Goal: Transaction & Acquisition: Purchase product/service

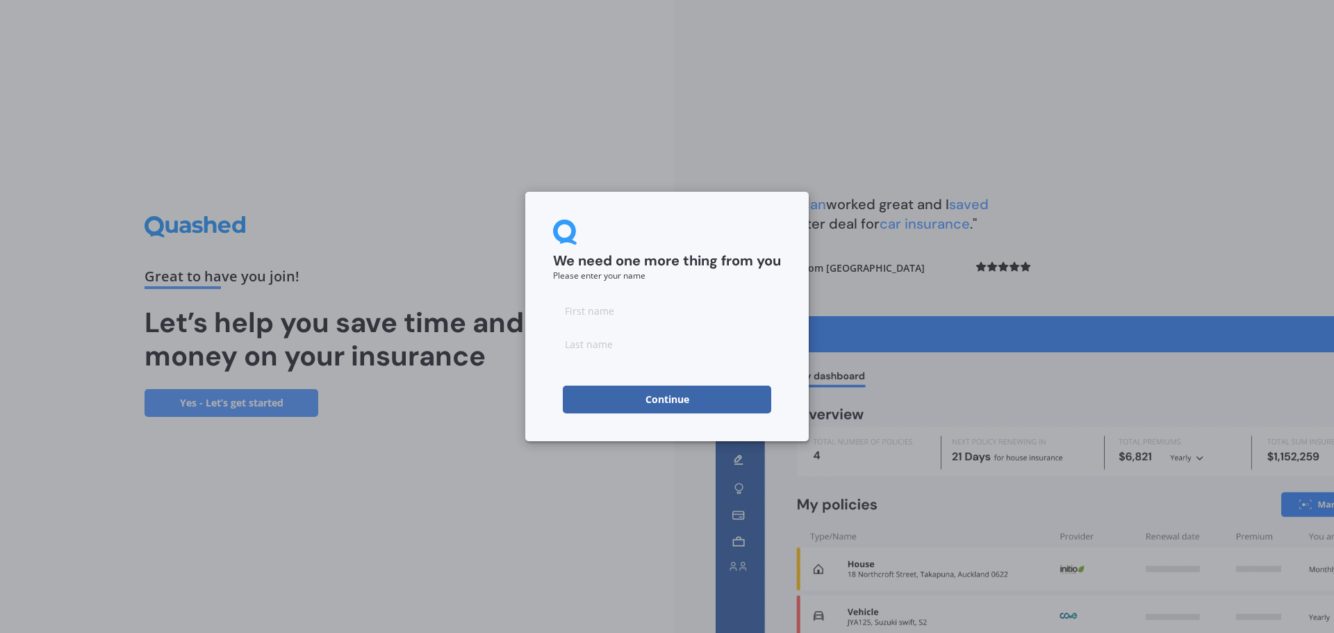
click at [607, 325] on input at bounding box center [667, 311] width 228 height 28
type input "[PERSON_NAME]"
type input "A"
type input "[PERSON_NAME]"
click at [588, 395] on button "Continue" at bounding box center [667, 400] width 208 height 28
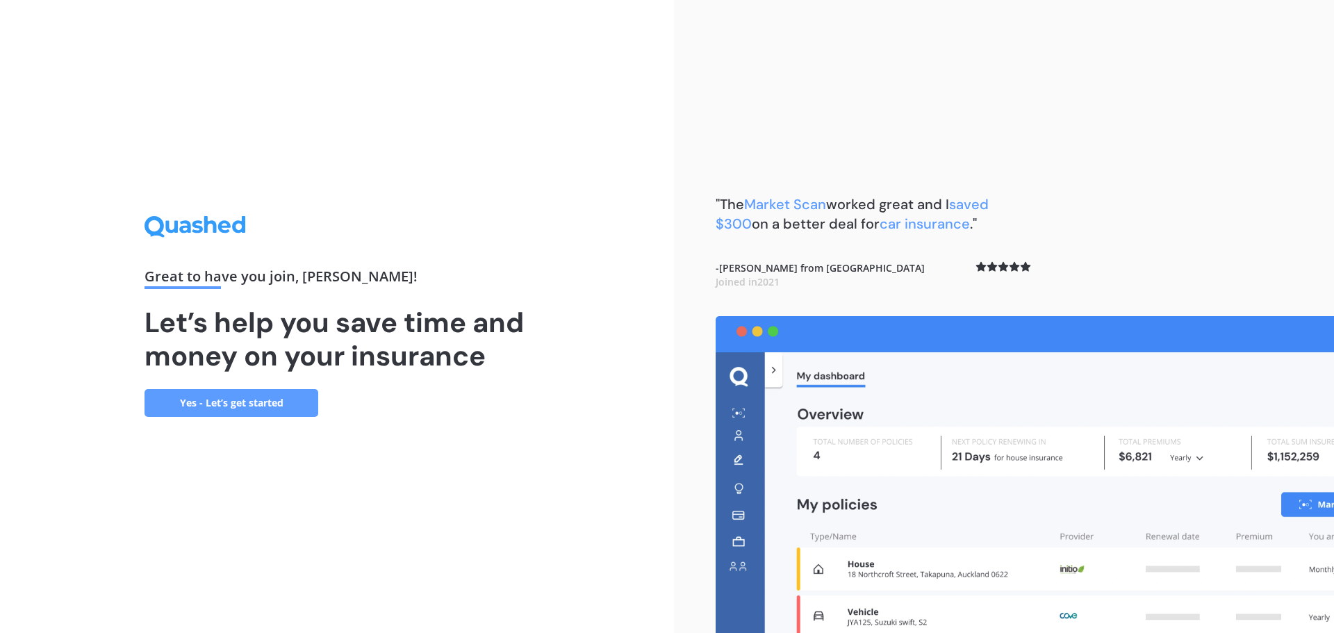
click at [234, 407] on link "Yes - Let’s get started" at bounding box center [232, 403] width 174 height 28
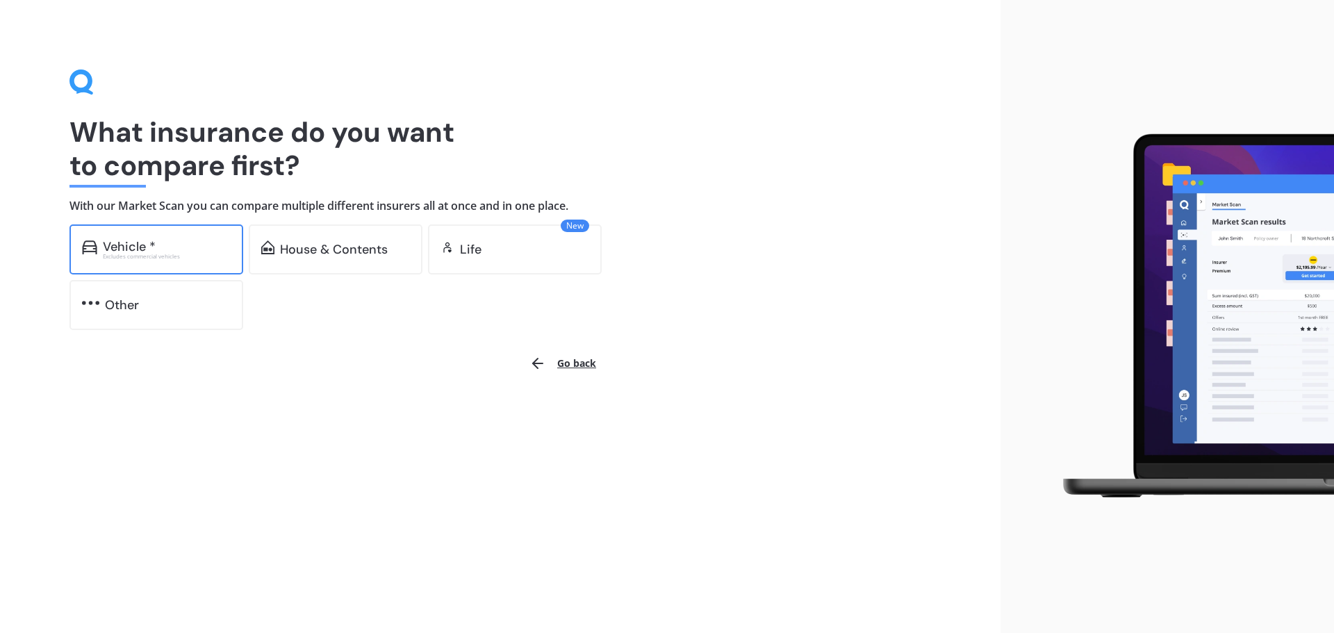
click at [168, 261] on div "Vehicle * Excludes commercial vehicles" at bounding box center [156, 249] width 174 height 50
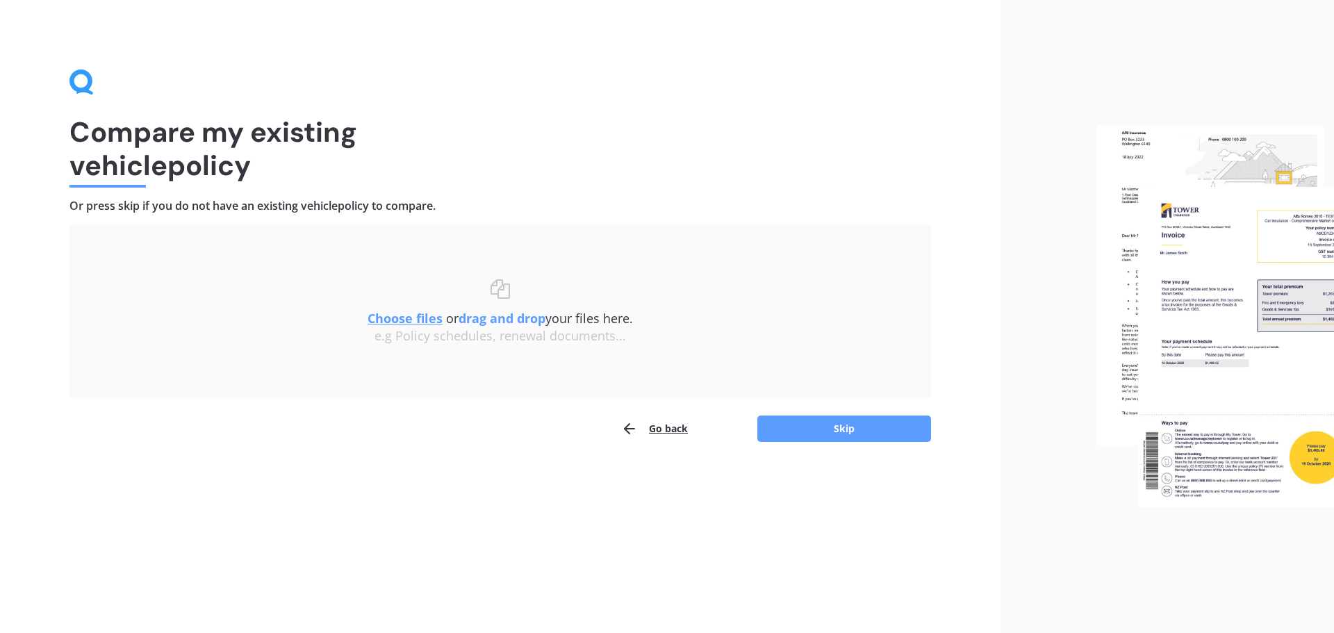
click at [414, 322] on u "Choose files" at bounding box center [405, 318] width 75 height 17
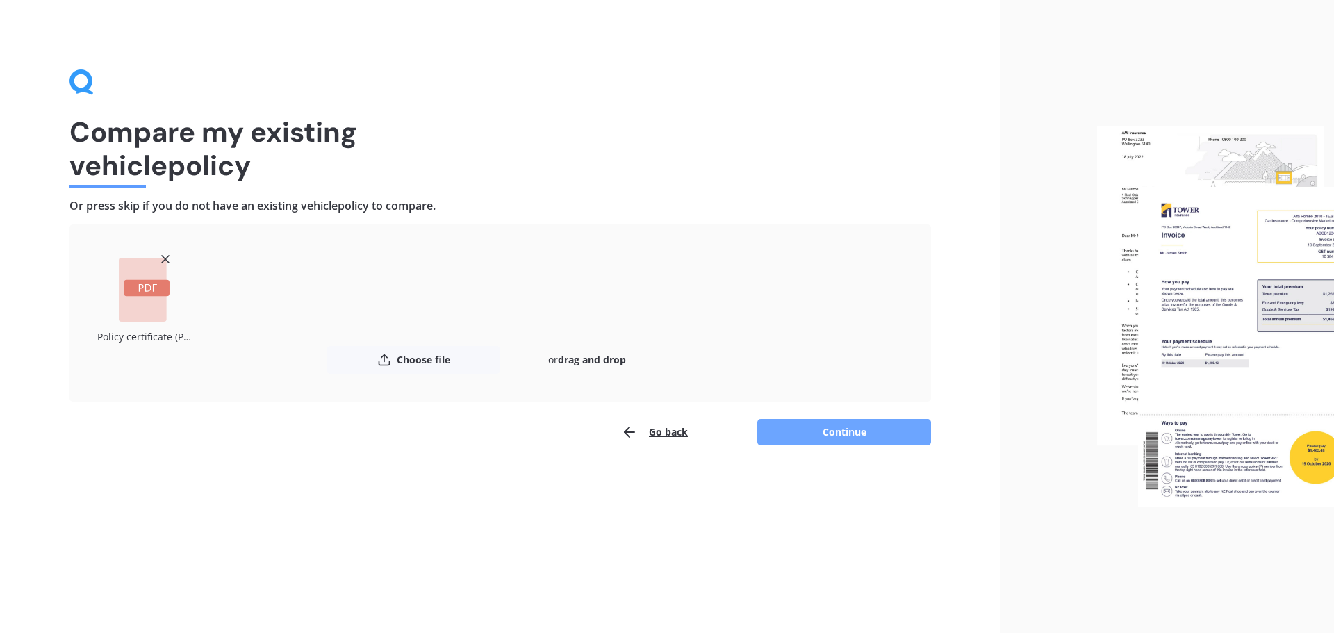
click at [798, 436] on button "Continue" at bounding box center [845, 432] width 174 height 26
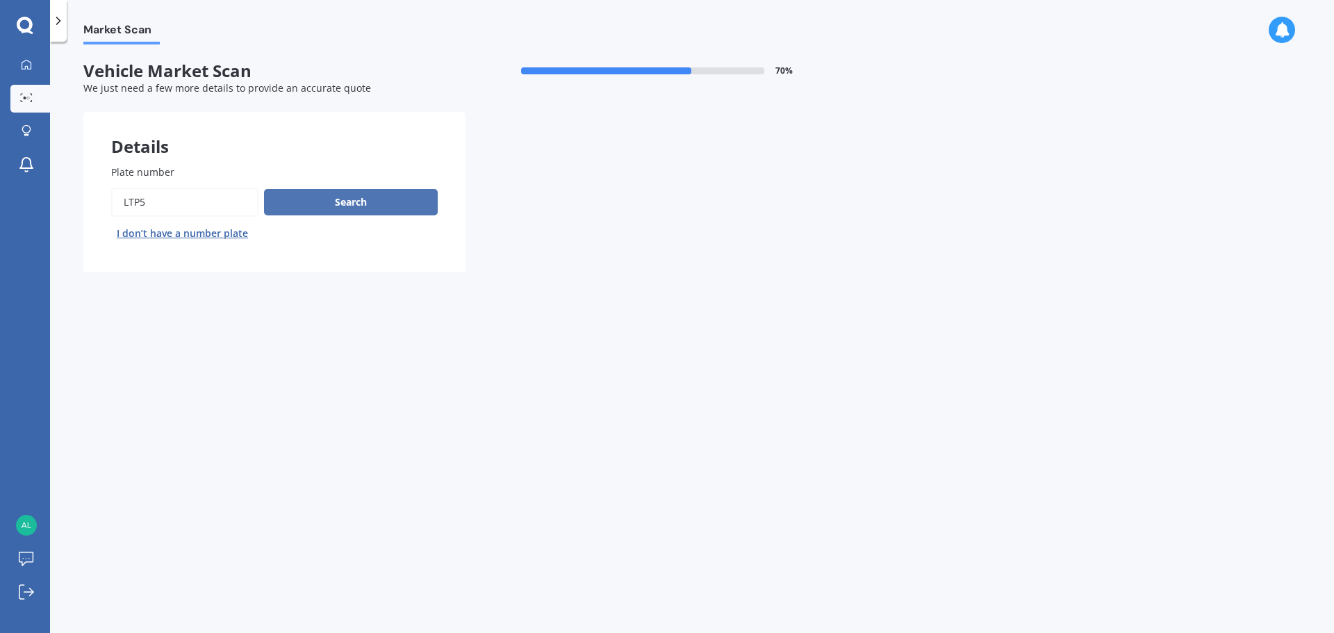
click at [322, 204] on button "Search" at bounding box center [351, 202] width 174 height 26
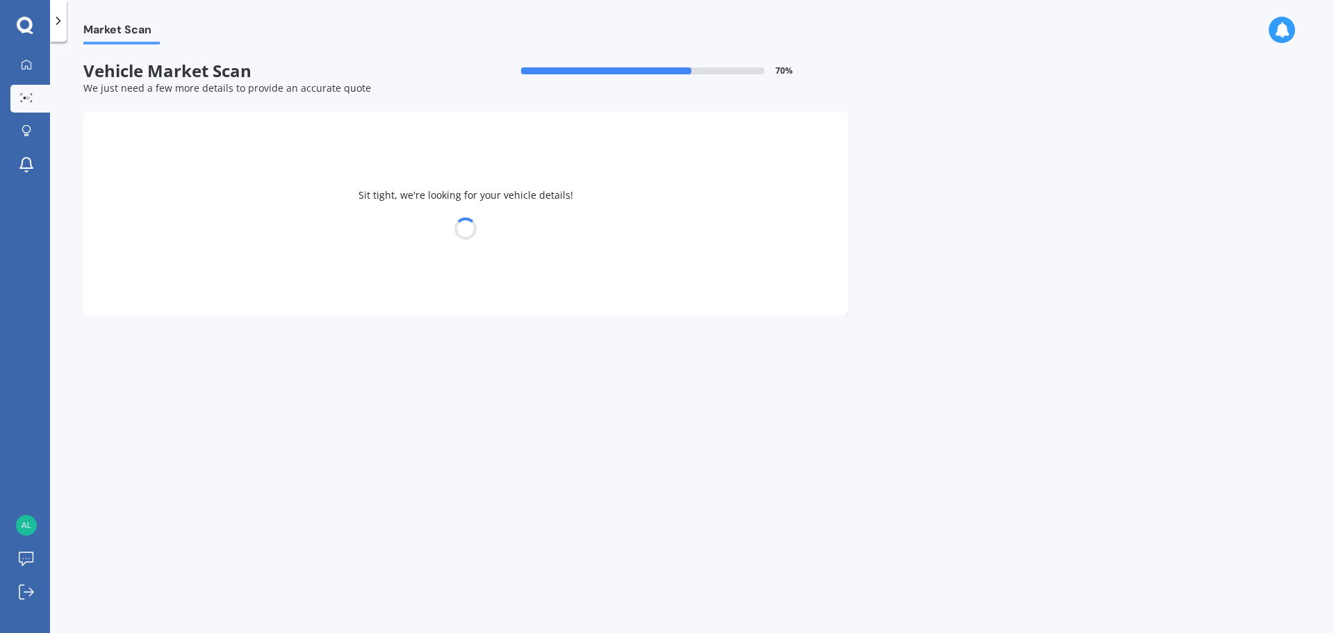
select select "MAZDA"
select select "3"
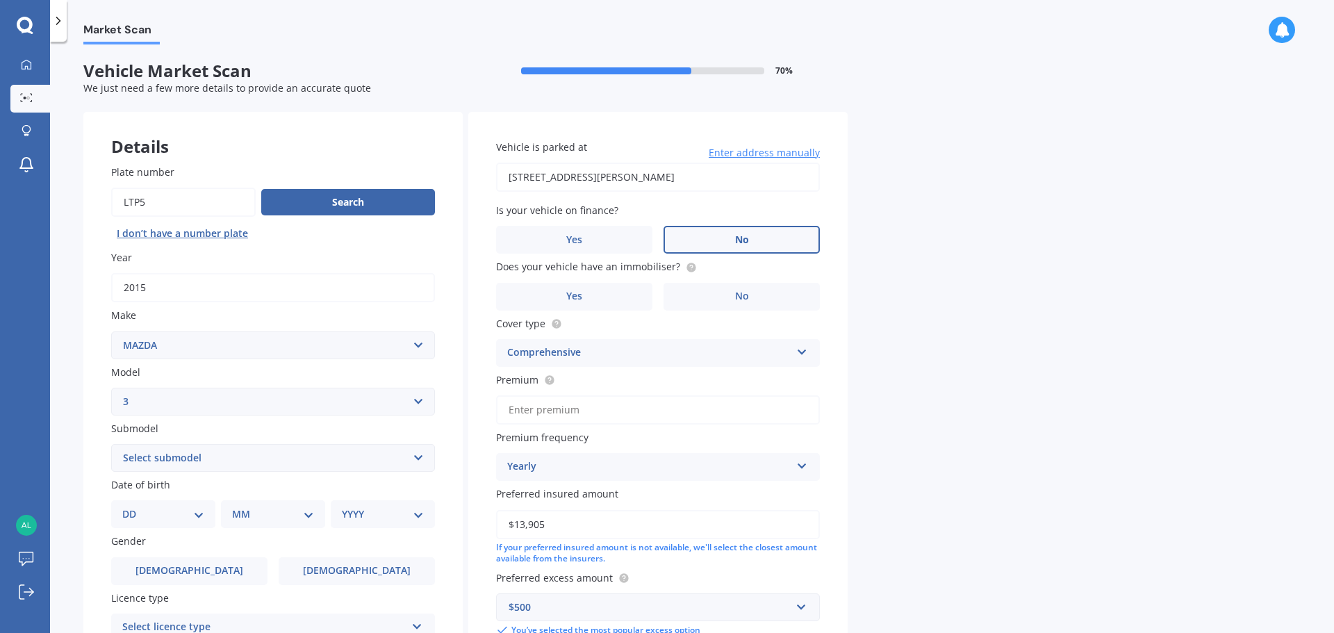
click at [739, 234] on span "No" at bounding box center [742, 240] width 14 height 12
click at [0, 0] on input "No" at bounding box center [0, 0] width 0 height 0
click at [641, 290] on label "Yes" at bounding box center [574, 297] width 156 height 28
click at [0, 0] on input "Yes" at bounding box center [0, 0] width 0 height 0
click at [650, 352] on div "Comprehensive" at bounding box center [649, 353] width 284 height 17
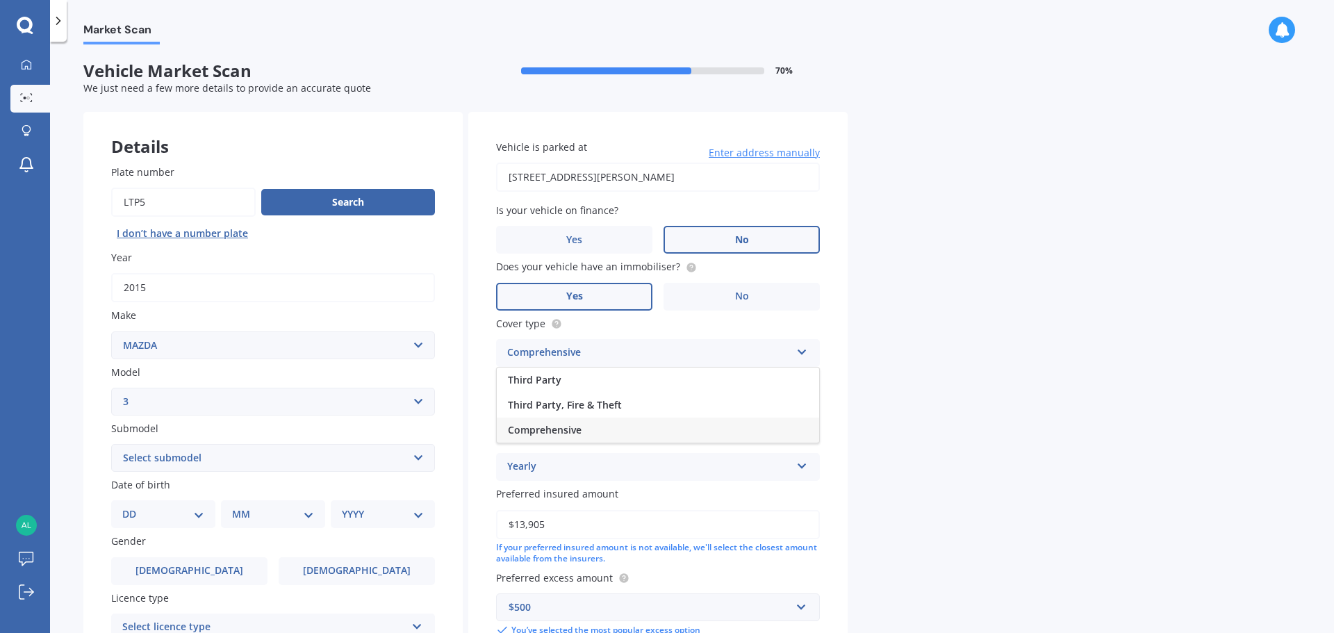
click at [612, 433] on div "Comprehensive" at bounding box center [658, 430] width 322 height 25
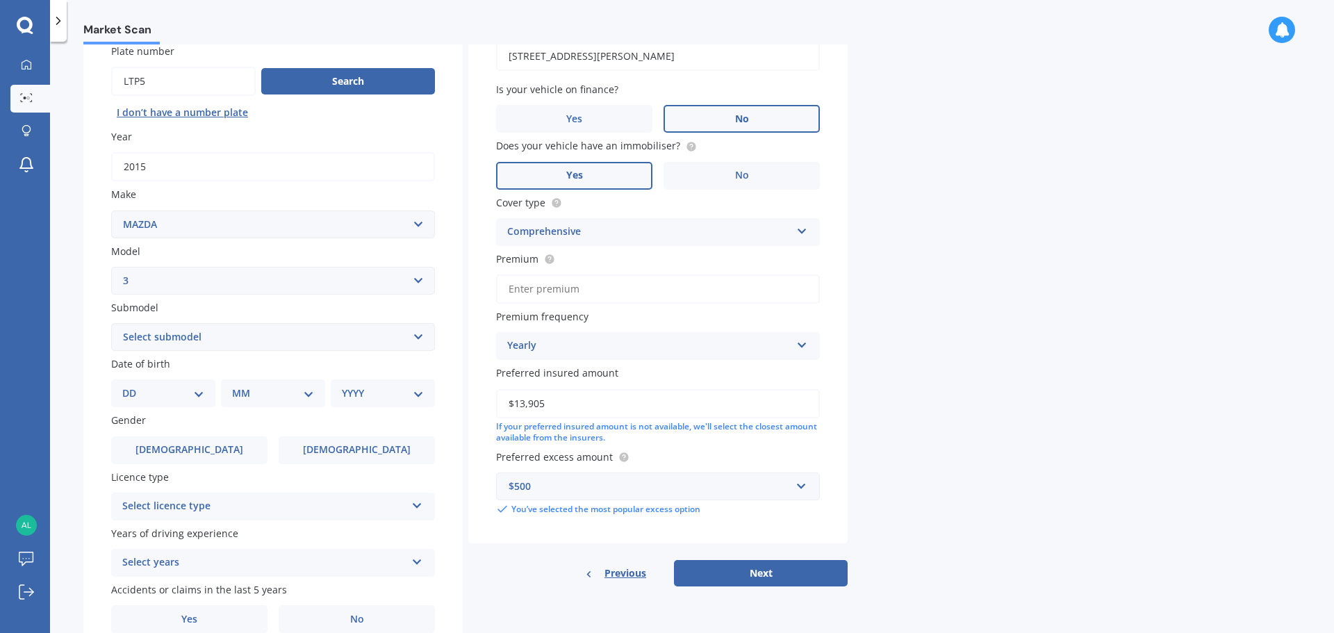
scroll to position [185, 0]
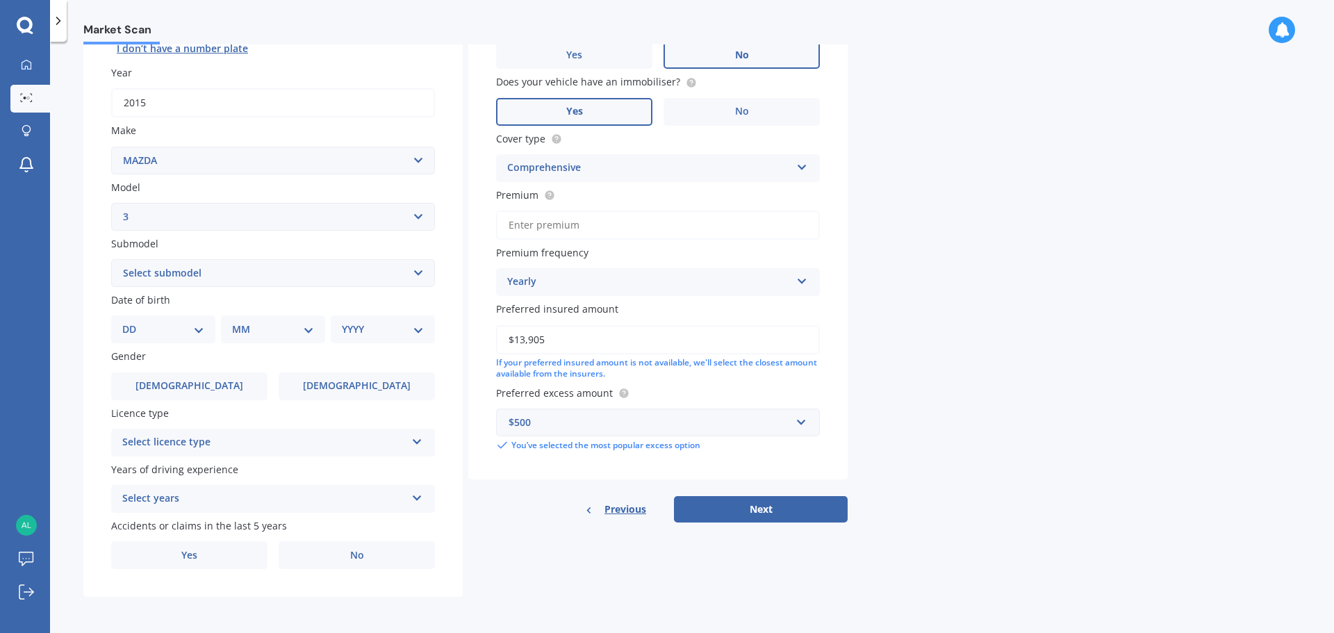
click at [230, 263] on select "Select submodel (all other) 2.0 GLX 2.0GSX Hatch MPS 2.3 6MT MPS Turbo SP22 LTD…" at bounding box center [273, 273] width 324 height 28
click at [222, 273] on select "Select submodel (all other) 2.0 GLX 2.0GSX Hatch MPS 2.3 6MT MPS Turbo SP22 LTD…" at bounding box center [273, 273] width 324 height 28
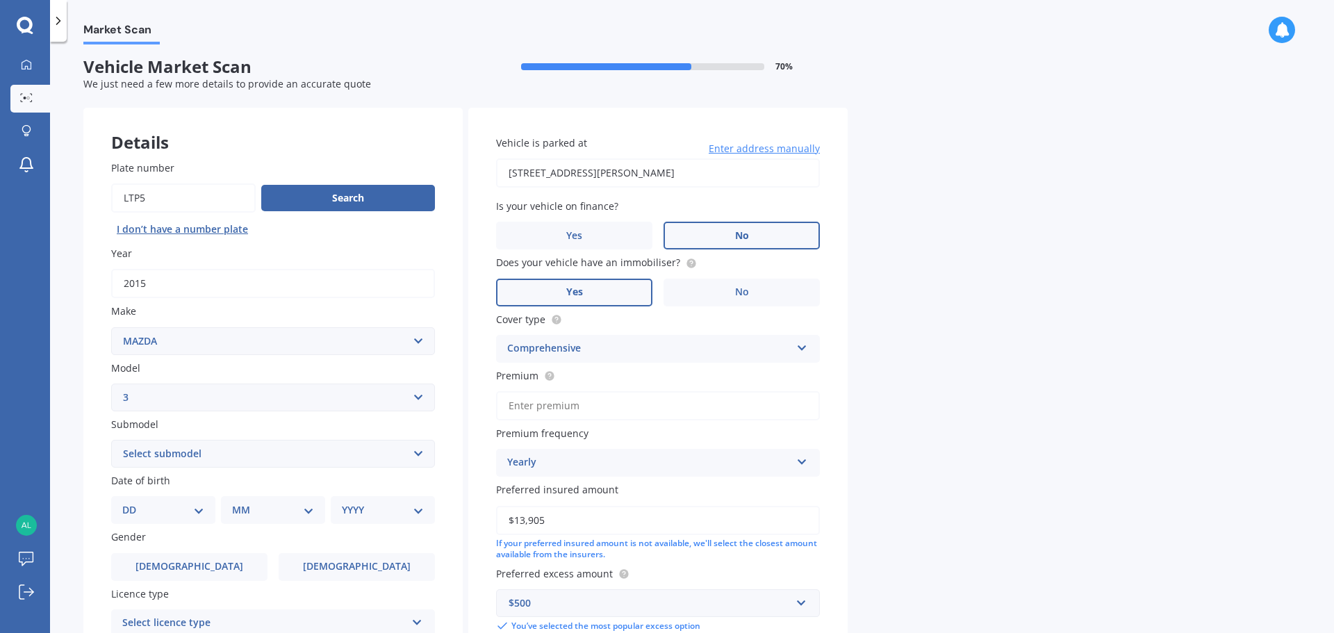
scroll to position [0, 0]
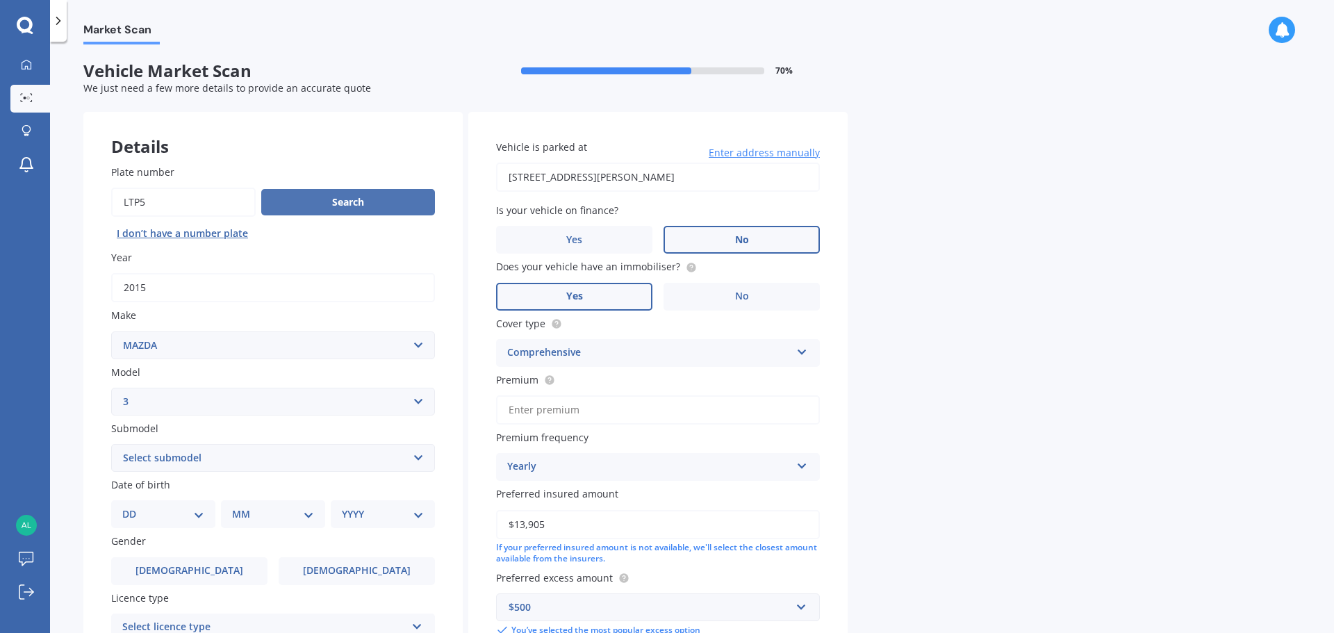
click at [327, 206] on button "Search" at bounding box center [348, 202] width 174 height 26
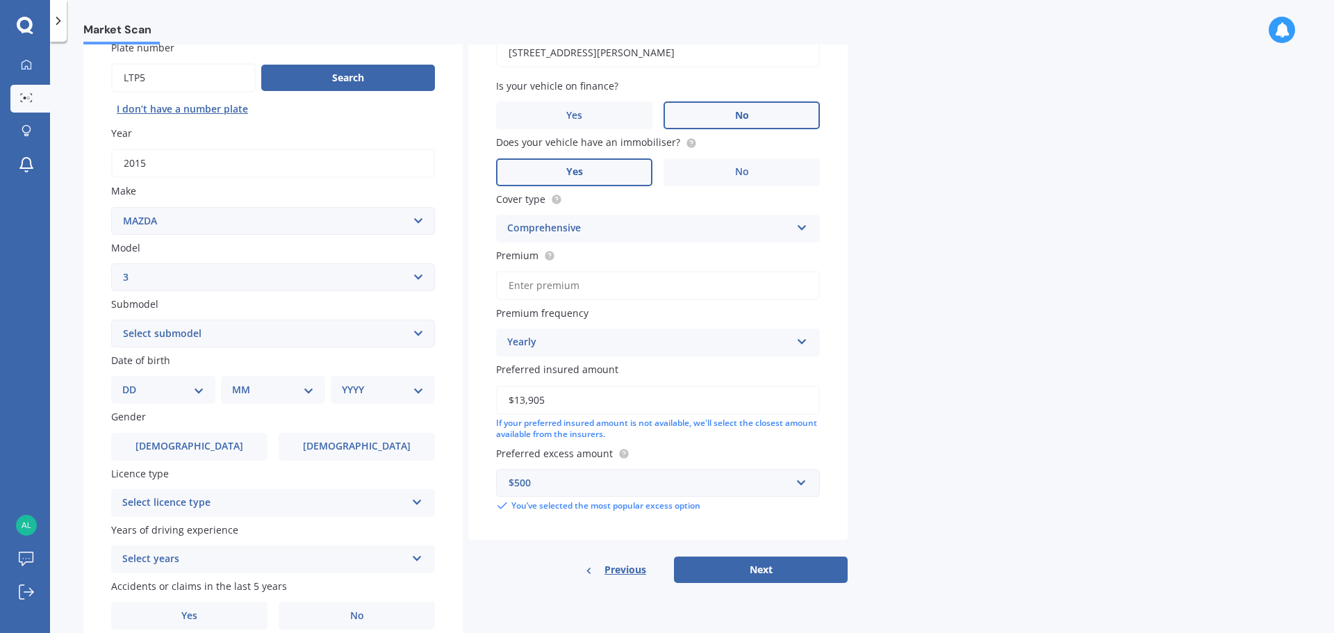
scroll to position [185, 0]
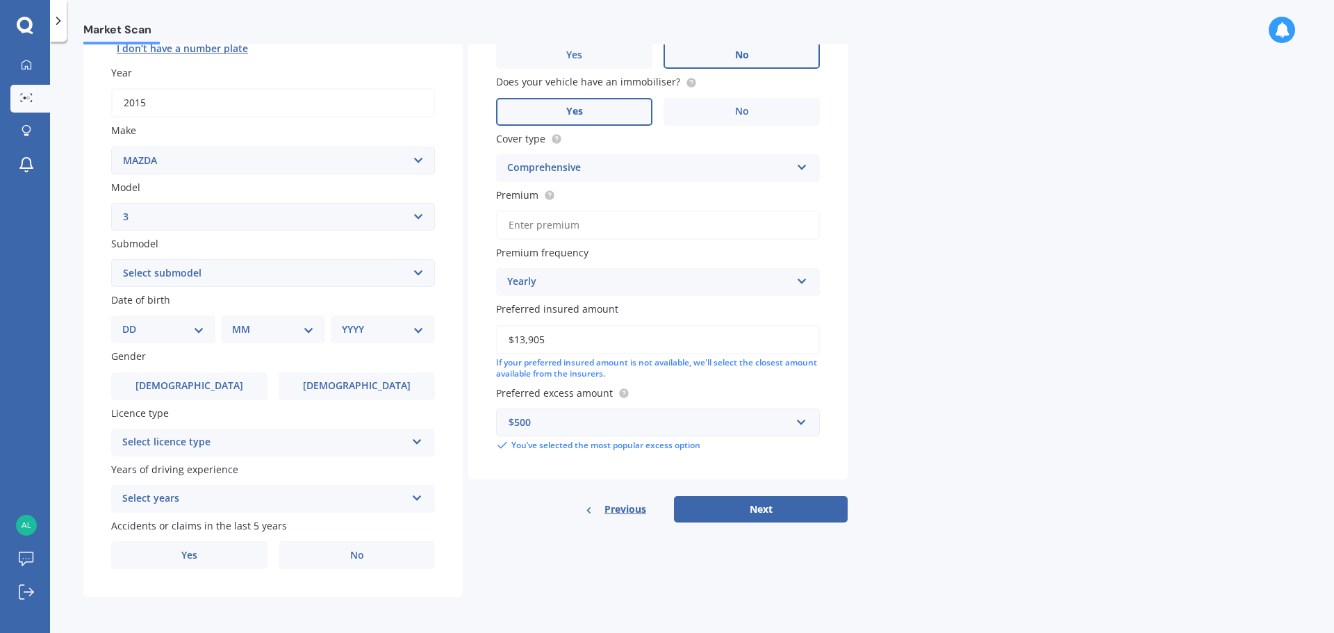
click at [198, 327] on select "DD 01 02 03 04 05 06 07 08 09 10 11 12 13 14 15 16 17 18 19 20 21 22 23 24 25 2…" at bounding box center [163, 329] width 82 height 15
select select "14"
click at [133, 322] on select "DD 01 02 03 04 05 06 07 08 09 10 11 12 13 14 15 16 17 18 19 20 21 22 23 24 25 2…" at bounding box center [163, 329] width 82 height 15
click at [318, 331] on div "MM 01 02 03 04 05 06 07 08 09 10 11 12" at bounding box center [276, 330] width 99 height 28
click at [309, 329] on select "MM 01 02 03 04 05 06 07 08 09 10 11 12" at bounding box center [276, 329] width 76 height 15
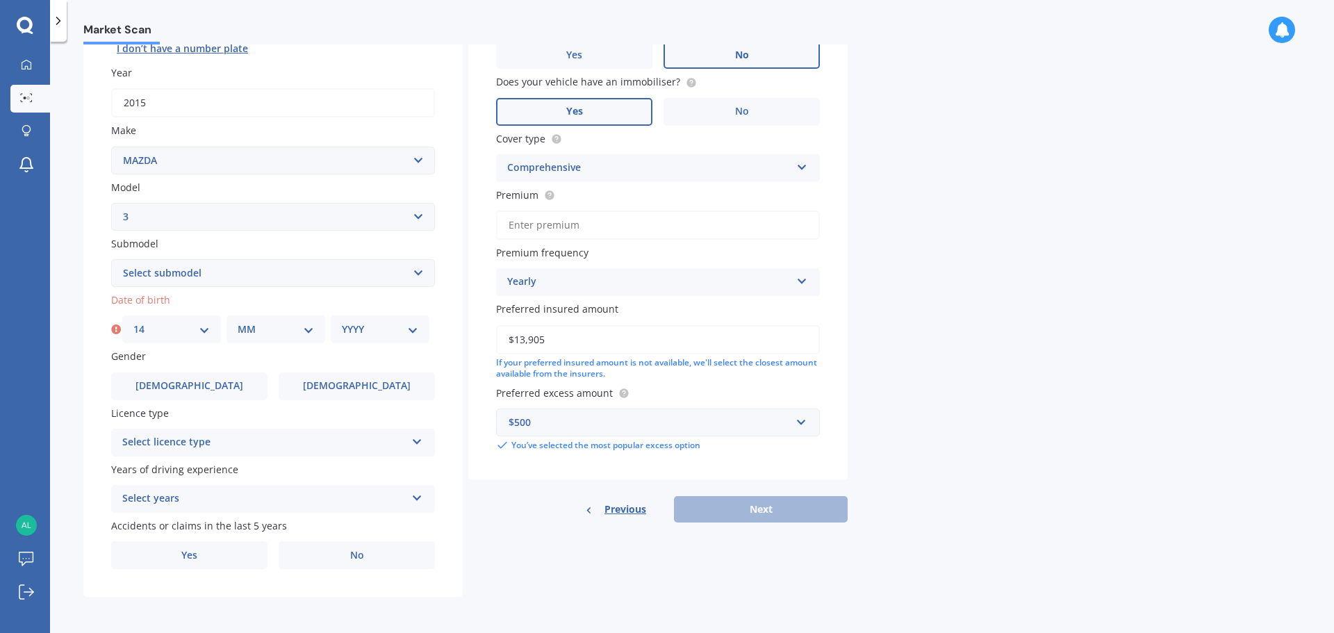
select select "02"
click at [238, 322] on select "MM 01 02 03 04 05 06 07 08 09 10 11 12" at bounding box center [276, 329] width 76 height 15
click at [414, 328] on select "YYYY 2025 2024 2023 2022 2021 2020 2019 2018 2017 2016 2015 2014 2013 2012 2011…" at bounding box center [380, 329] width 76 height 15
select select "2000"
click at [342, 322] on select "YYYY 2025 2024 2023 2022 2021 2020 2019 2018 2017 2016 2015 2014 2013 2012 2011…" at bounding box center [380, 329] width 76 height 15
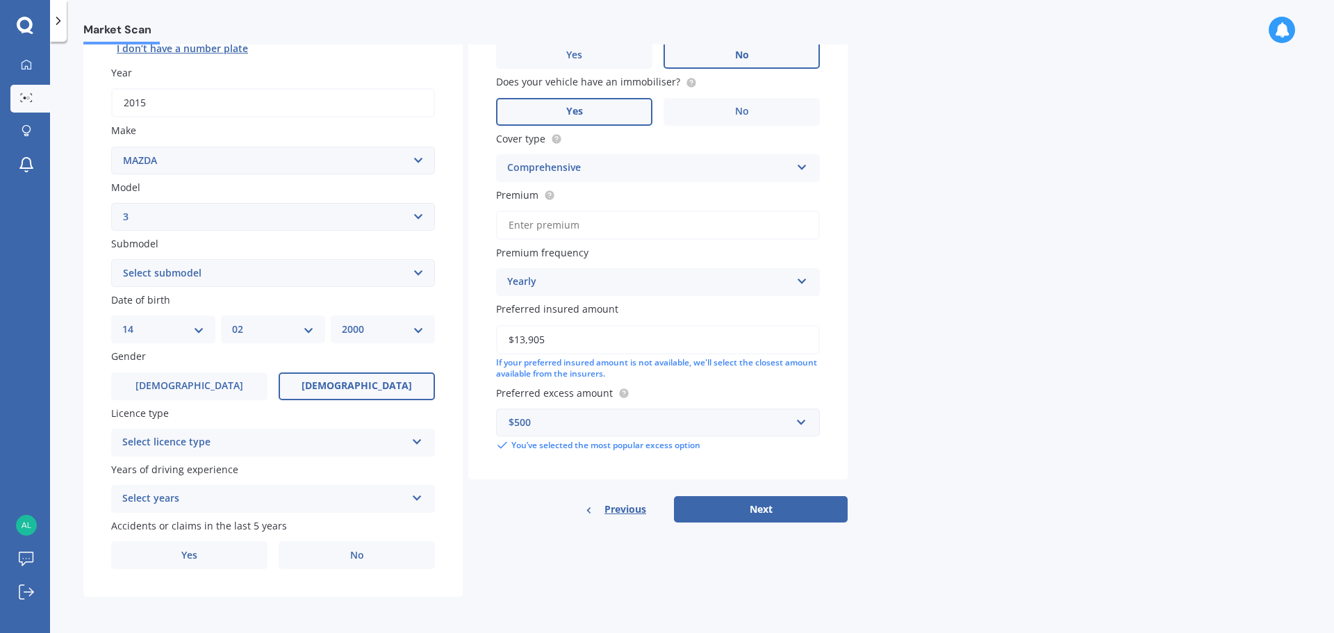
click at [331, 392] on label "[DEMOGRAPHIC_DATA]" at bounding box center [357, 387] width 156 height 28
click at [0, 0] on input "[DEMOGRAPHIC_DATA]" at bounding box center [0, 0] width 0 height 0
click at [321, 444] on div "Select licence type" at bounding box center [264, 442] width 284 height 17
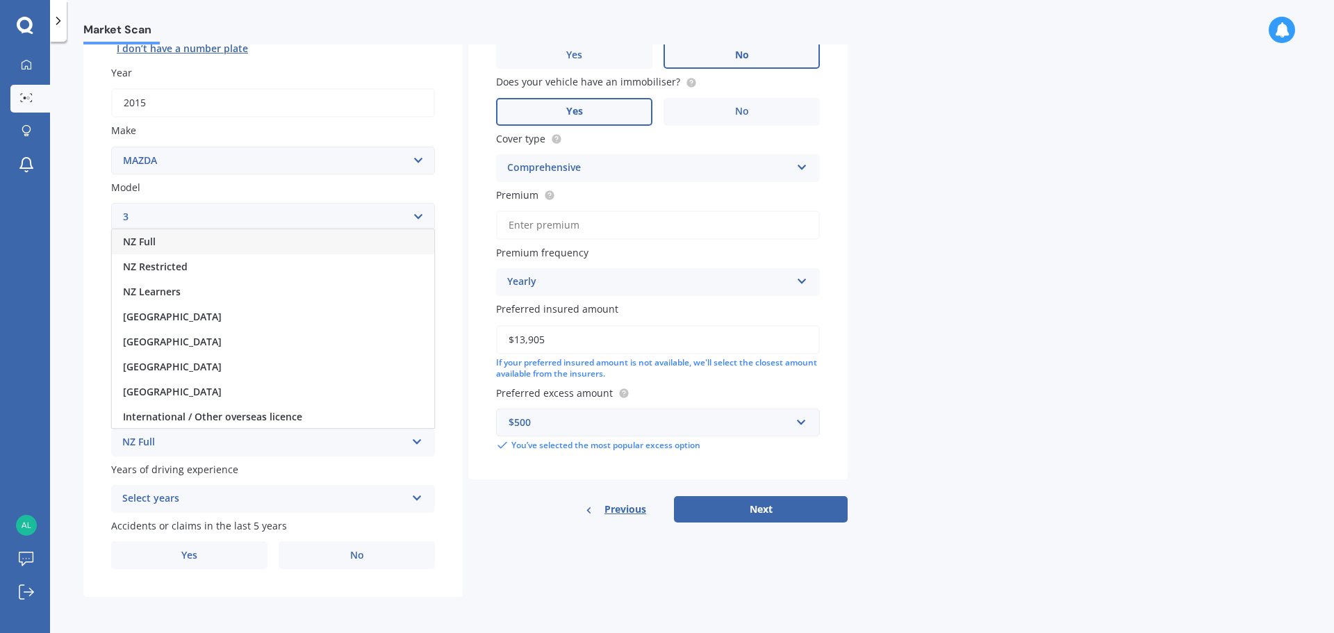
click at [215, 243] on div "NZ Full" at bounding box center [273, 241] width 322 height 25
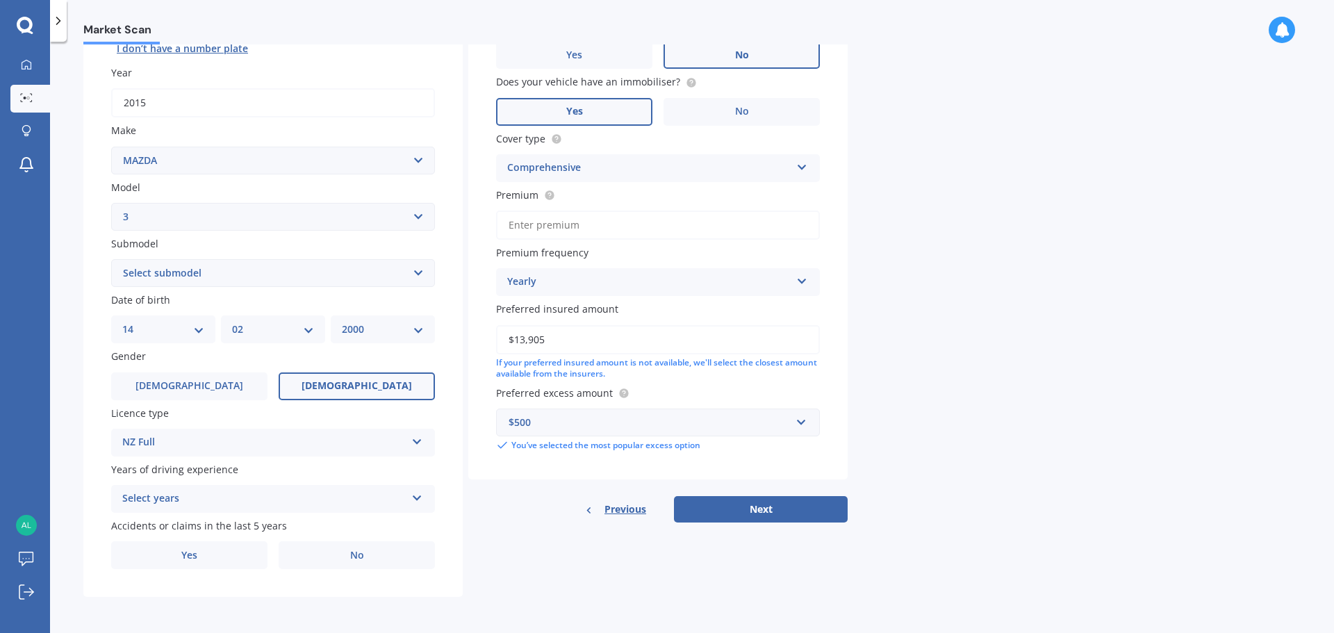
click at [277, 507] on div "Select years" at bounding box center [264, 499] width 284 height 17
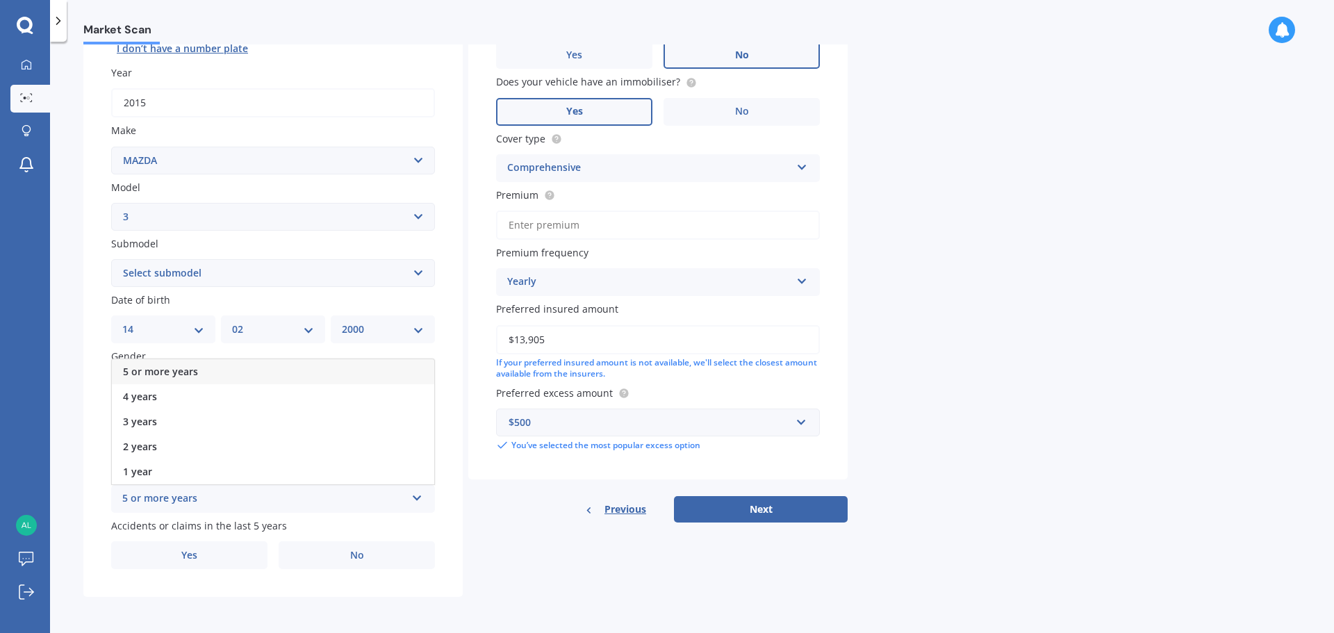
click at [226, 370] on div "5 or more years" at bounding box center [273, 371] width 322 height 25
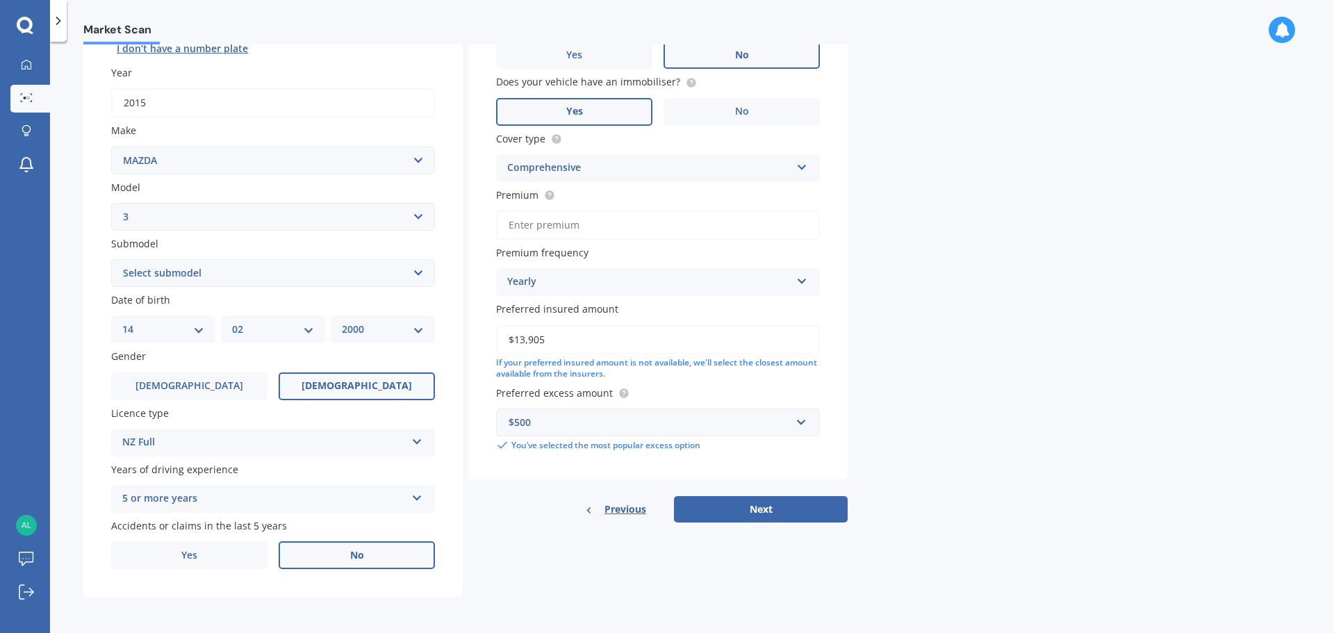
click at [322, 556] on label "No" at bounding box center [357, 555] width 156 height 28
click at [0, 0] on input "No" at bounding box center [0, 0] width 0 height 0
click at [580, 228] on input "Premium" at bounding box center [658, 225] width 324 height 29
paste input "$1,086.38"
type input "$1,086.38"
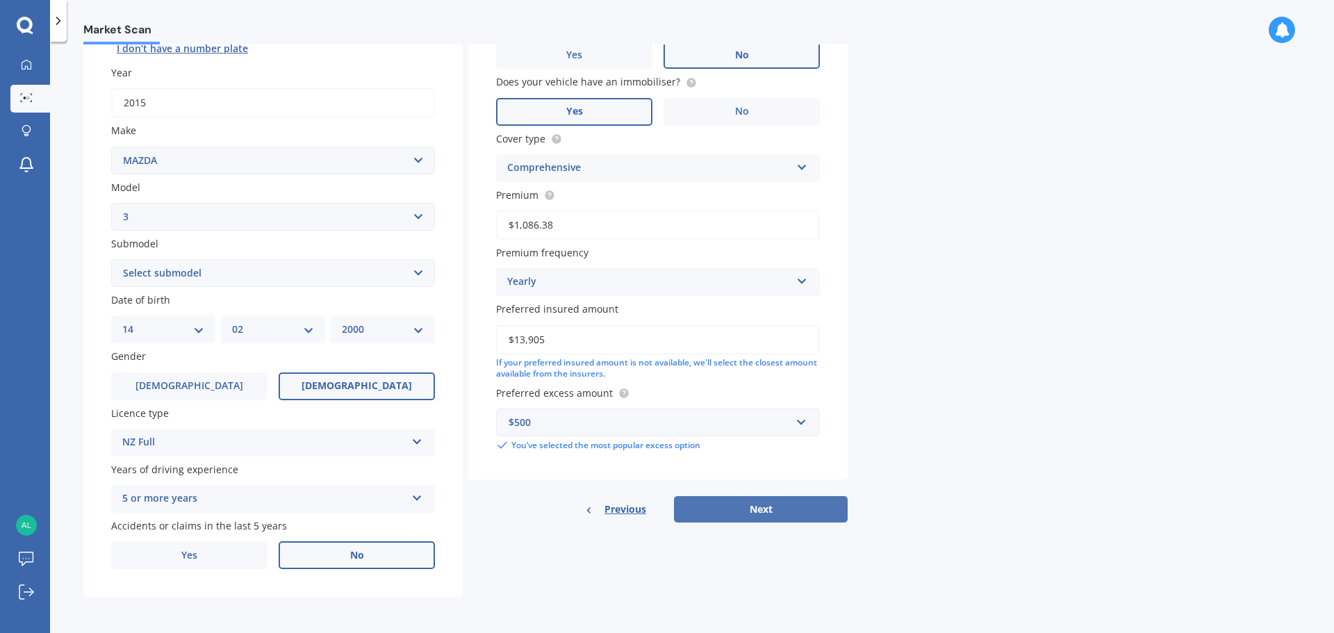
click at [750, 514] on button "Next" at bounding box center [761, 509] width 174 height 26
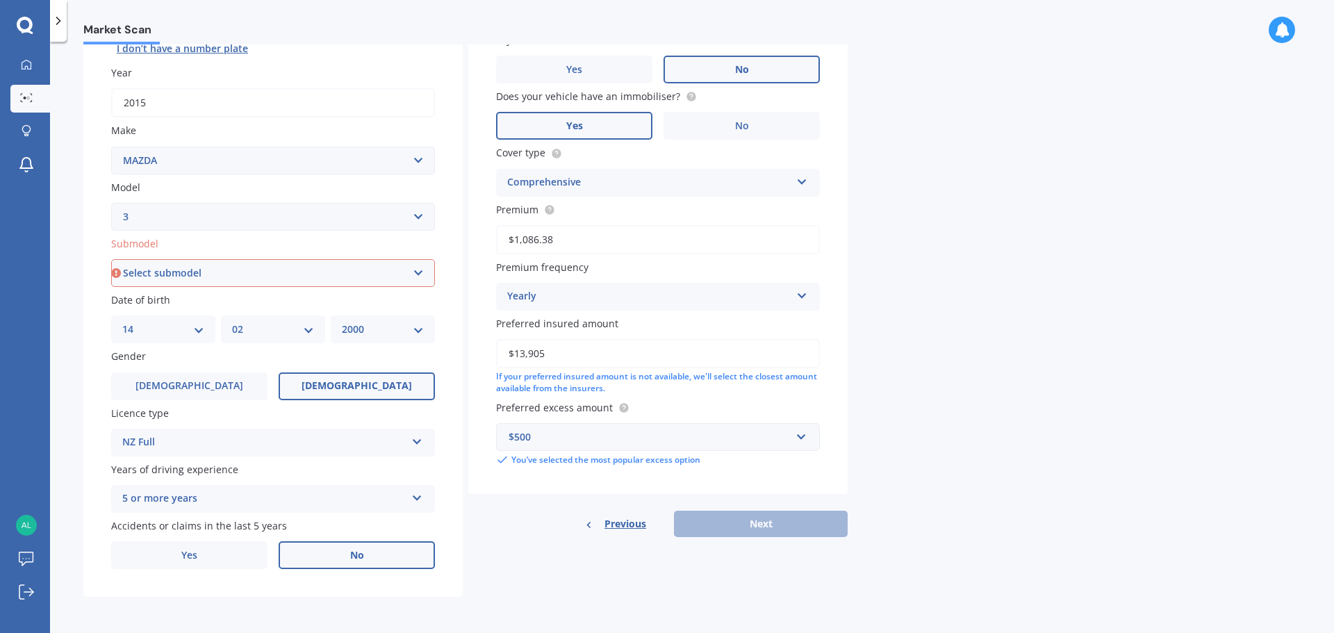
click at [342, 270] on select "Select submodel (all other) 2.0 GLX 2.0GSX Hatch MPS 2.3 6MT MPS Turbo SP22 LTD…" at bounding box center [273, 273] width 324 height 28
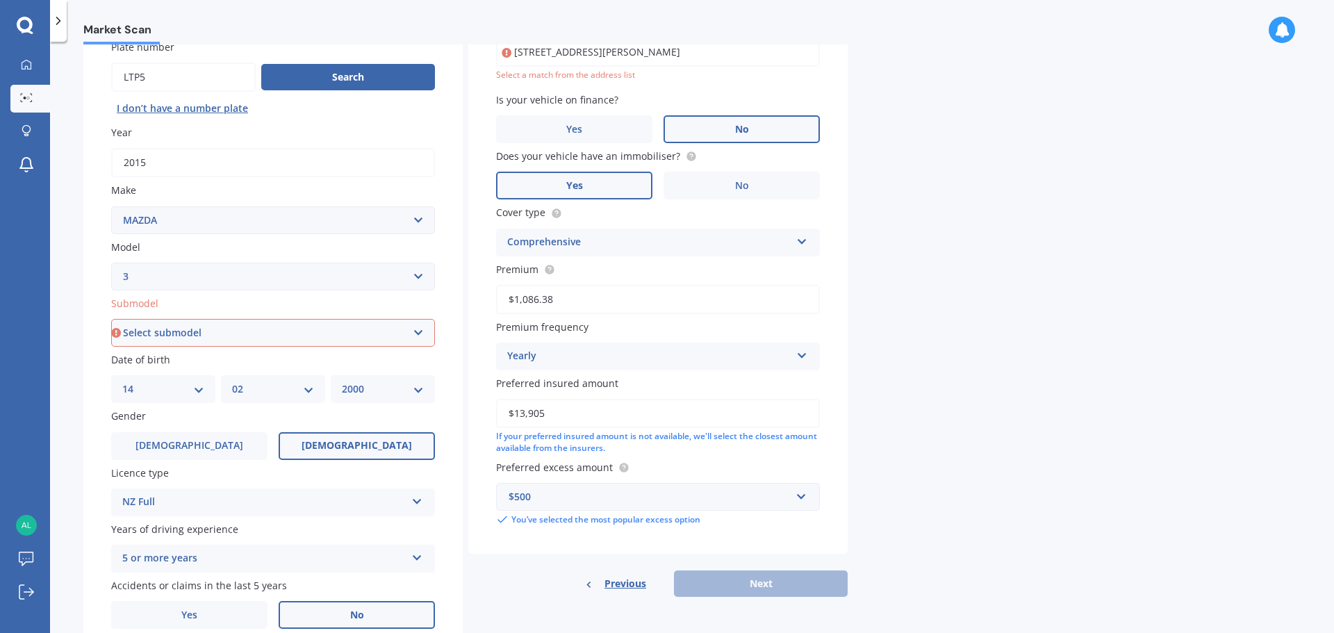
scroll to position [0, 0]
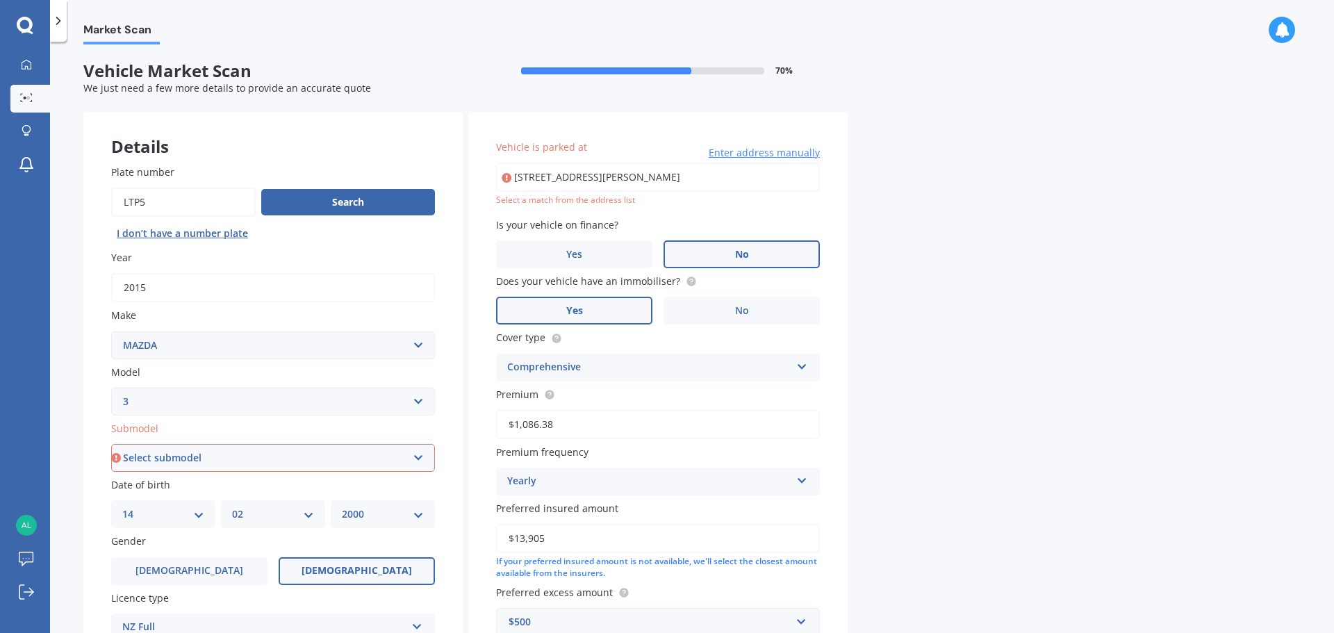
click at [243, 464] on select "Select submodel (all other) 2.0 GLX 2.0GSX Hatch MPS 2.3 6MT MPS Turbo SP22 LTD…" at bounding box center [273, 458] width 324 height 28
click at [243, 249] on div "Plate number Search I don’t have a number plate Year [DATE] Make Select make AC…" at bounding box center [272, 460] width 379 height 646
click at [177, 459] on select "Select submodel (all other) 2.0 GLX 2.0GSX Hatch MPS 2.3 6MT MPS Turbo SP22 LTD…" at bounding box center [273, 458] width 324 height 28
click at [274, 468] on select "Select submodel (all other) 2.0 GLX 2.0GSX Hatch MPS 2.3 6MT MPS Turbo SP22 LTD…" at bounding box center [273, 458] width 324 height 28
click at [196, 449] on select "Select submodel (all other) 2.0 GLX 2.0GSX Hatch MPS 2.3 6MT MPS Turbo SP22 LTD…" at bounding box center [273, 458] width 324 height 28
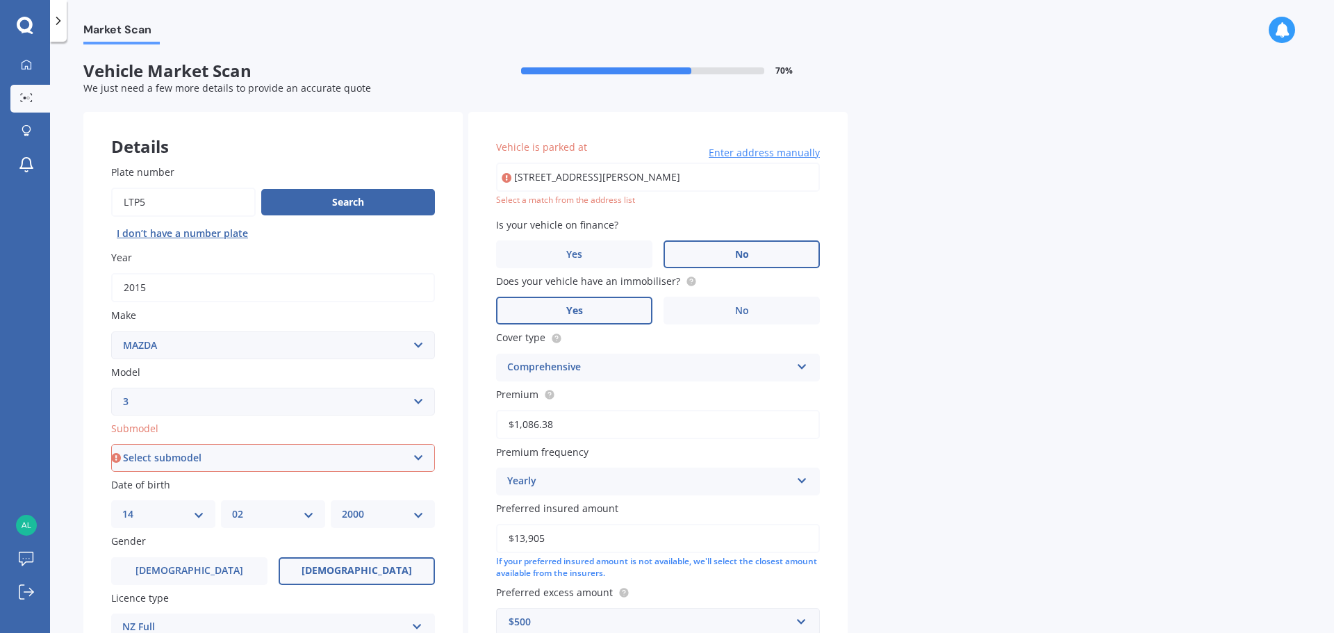
select select "(ALL OTHER)"
click at [111, 444] on select "Select submodel (all other) 2.0 GLX 2.0GSX Hatch MPS 2.3 6MT MPS Turbo SP22 LTD…" at bounding box center [273, 458] width 324 height 28
type input "[STREET_ADDRESS][PERSON_NAME]"
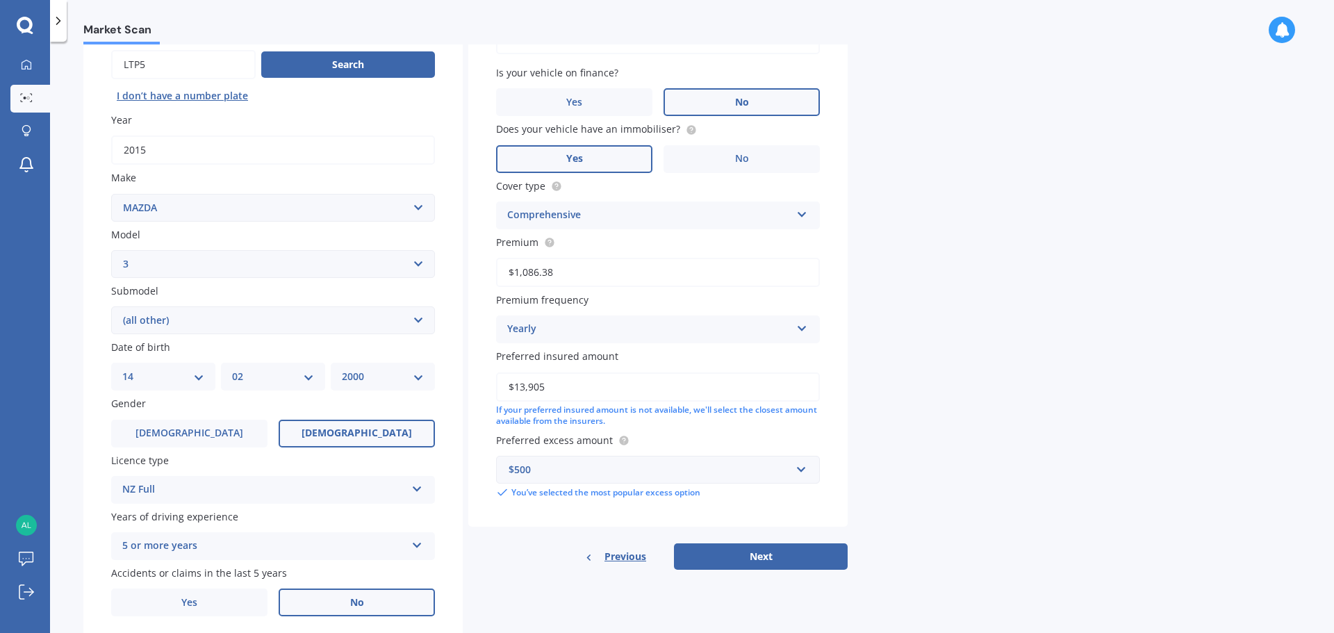
scroll to position [185, 0]
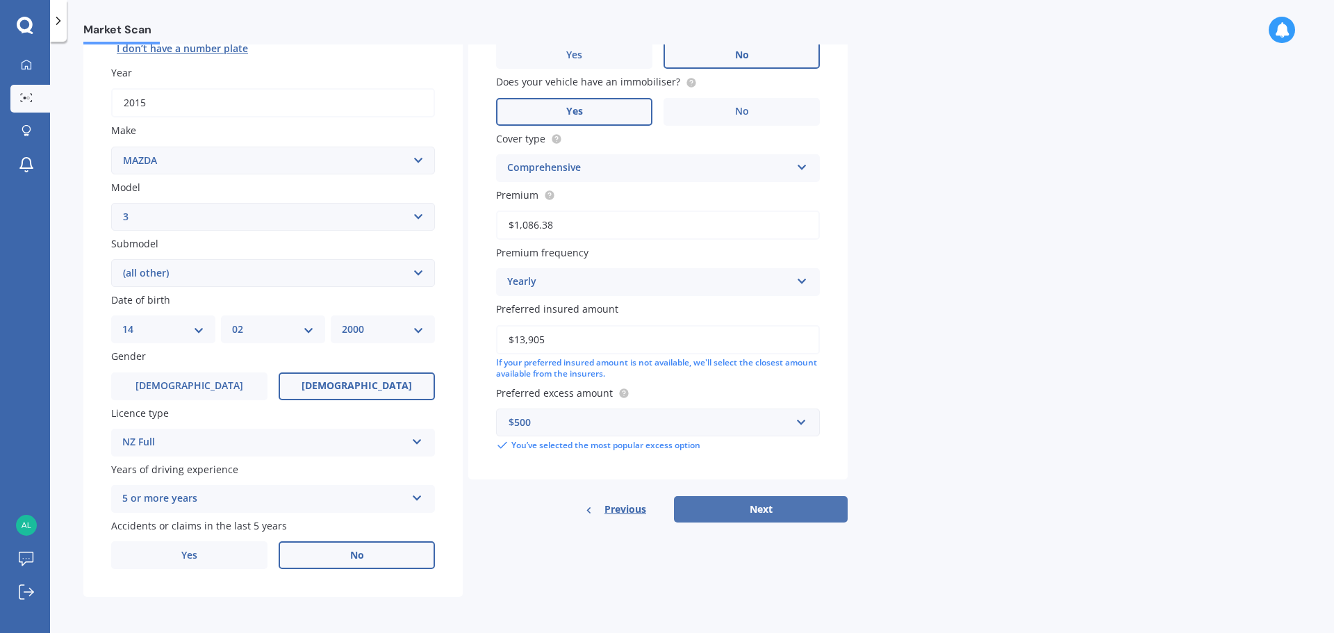
click at [748, 509] on button "Next" at bounding box center [761, 509] width 174 height 26
select select "14"
select select "02"
select select "2000"
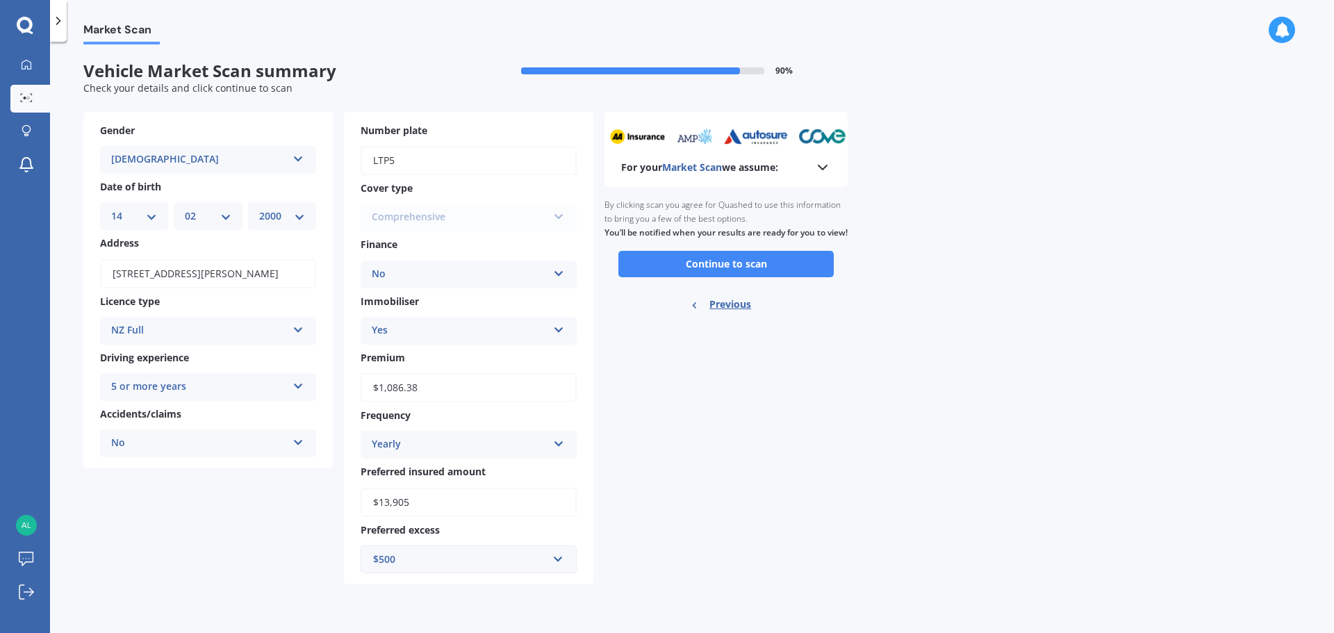
scroll to position [0, 0]
click at [763, 277] on button "Continue to scan" at bounding box center [726, 264] width 215 height 26
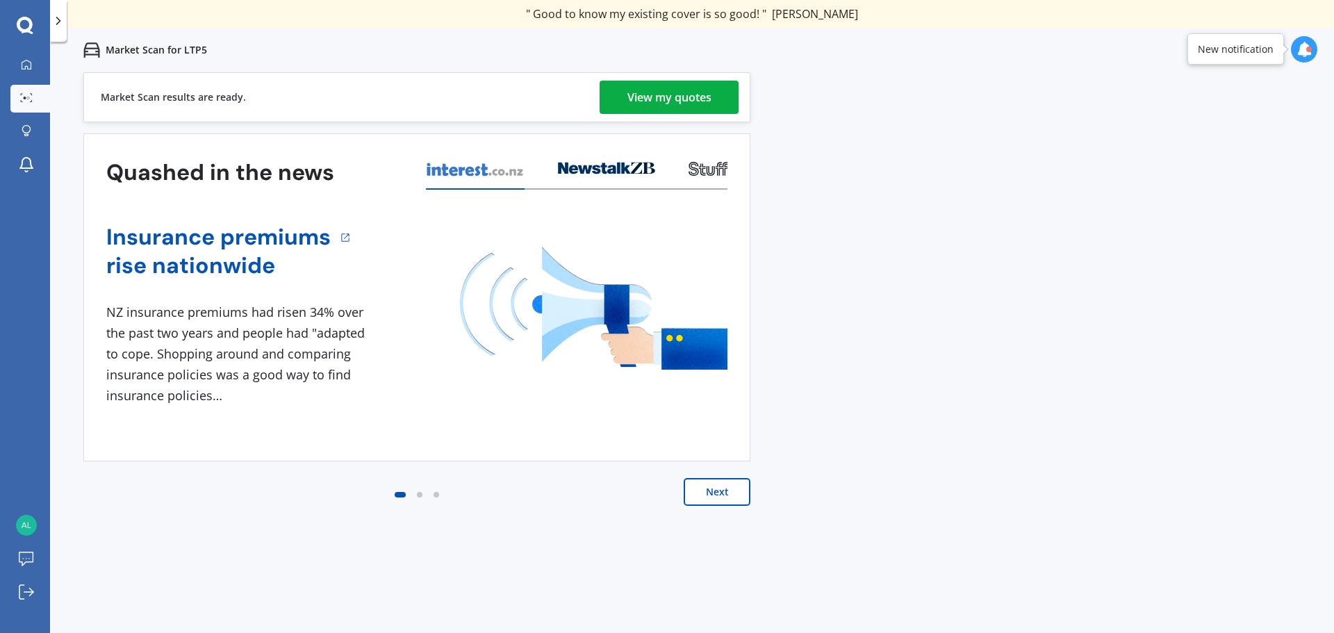
click at [712, 97] on link "View my quotes" at bounding box center [669, 97] width 139 height 33
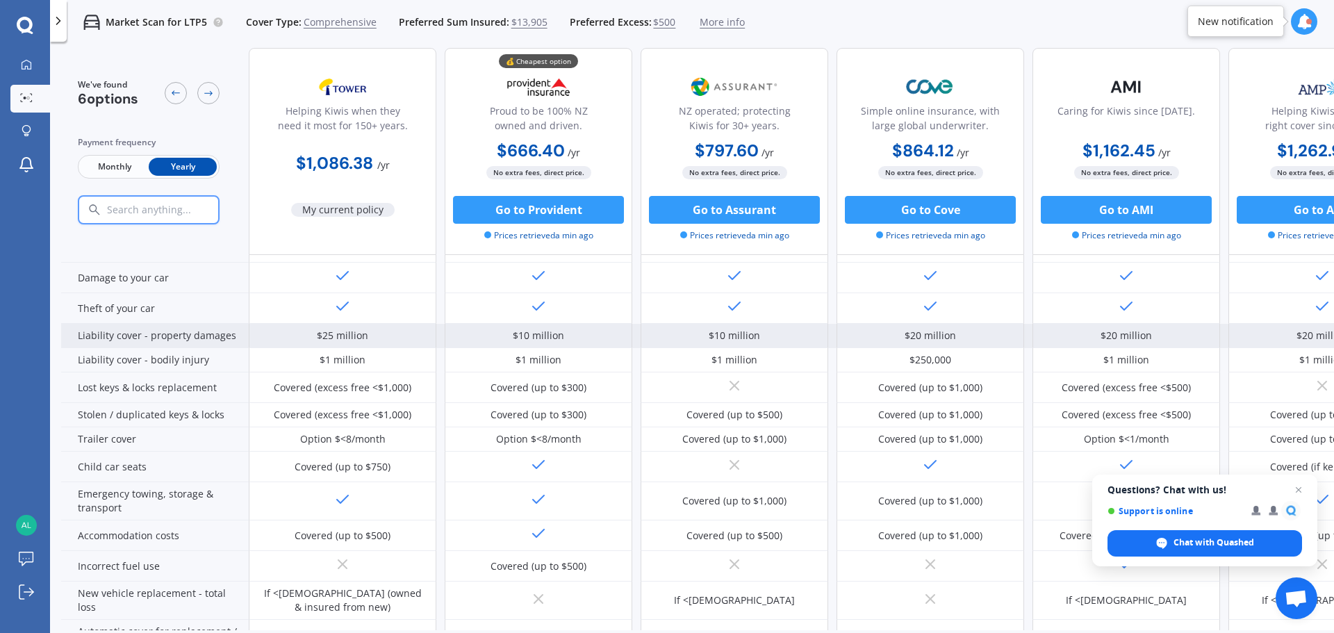
scroll to position [139, 0]
